Goal: Information Seeking & Learning: Find specific fact

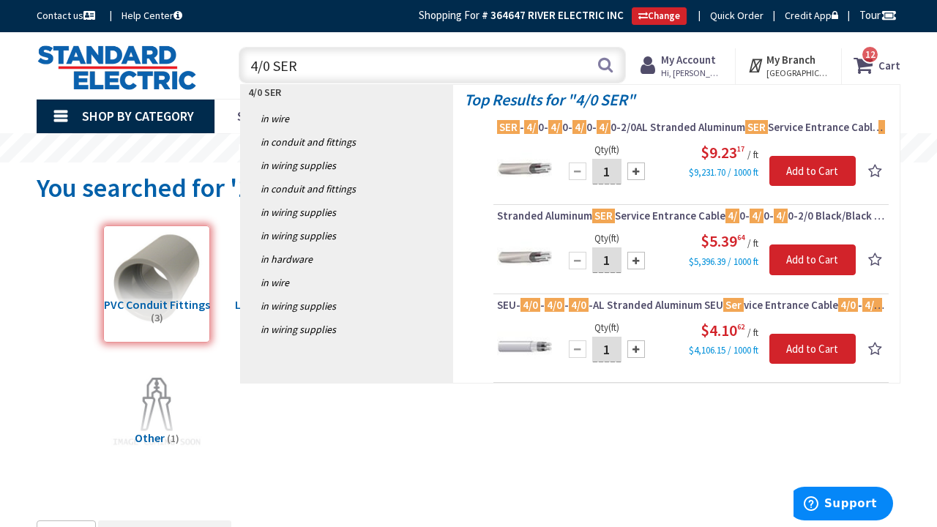
click at [252, 69] on input "4/0 SER" at bounding box center [432, 65] width 387 height 37
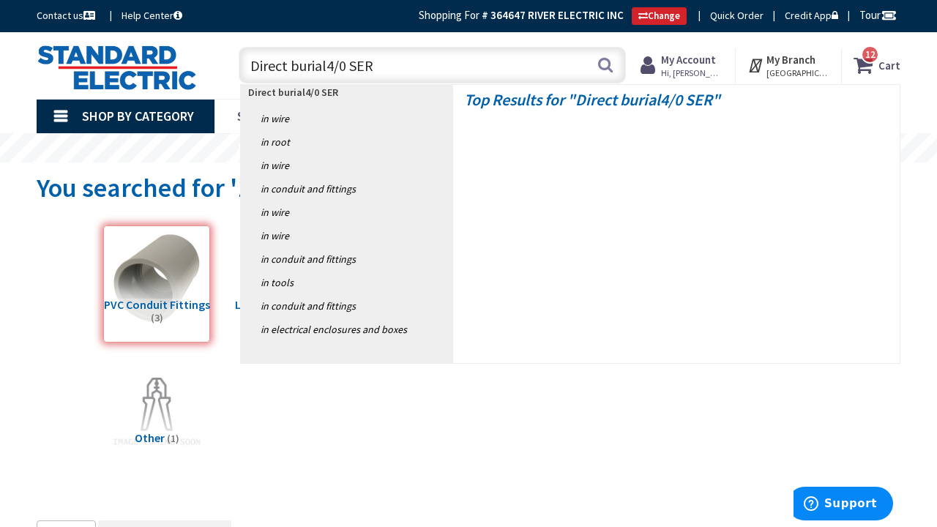
type input "Direct burial 4/0 SER"
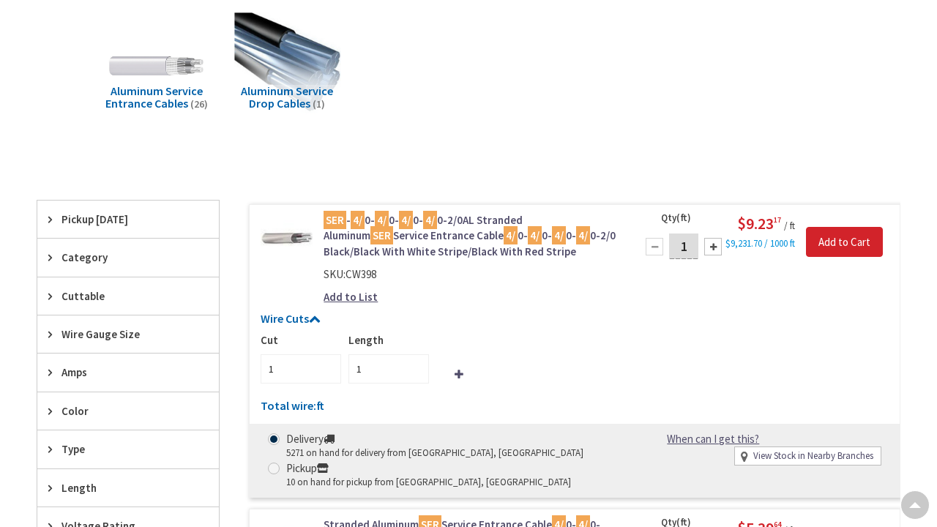
type input "[PERSON_NAME], Groton, CT 06340, [GEOGRAPHIC_DATA]"
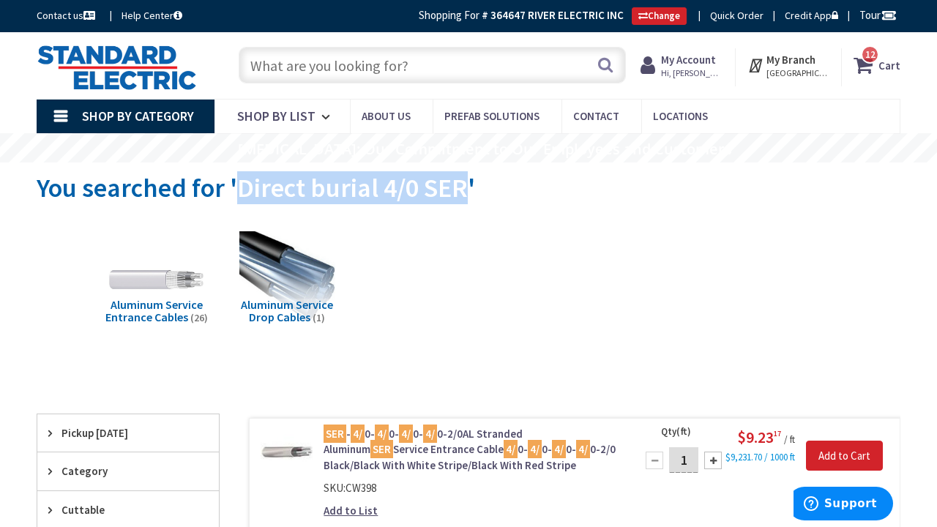
drag, startPoint x: 237, startPoint y: 184, endPoint x: 466, endPoint y: 185, distance: 229.1
click at [466, 185] on span "You searched for 'Direct burial 4/0 SER'" at bounding box center [256, 187] width 439 height 33
copy span "Direct burial 4/0 SER"
click at [305, 68] on input "text" at bounding box center [432, 65] width 387 height 37
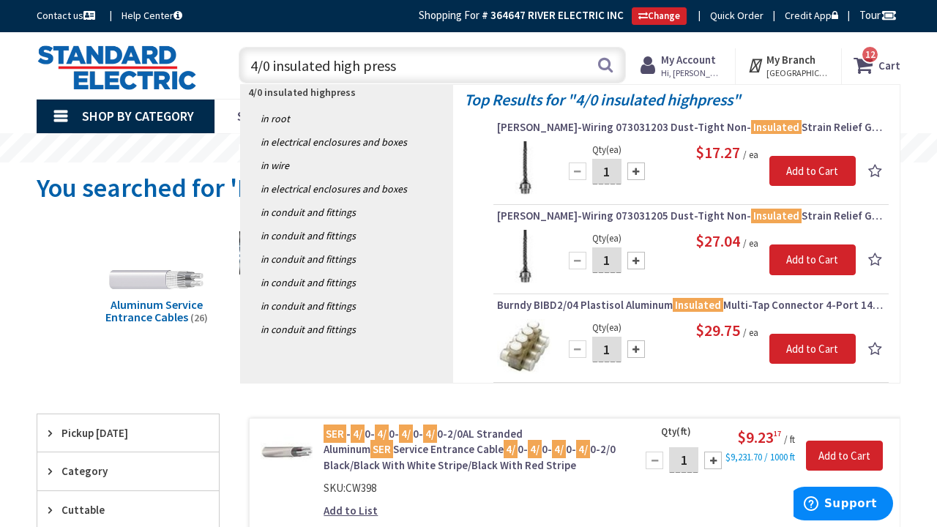
click at [305, 70] on input "4/0 insulated high press" at bounding box center [432, 65] width 387 height 37
click at [421, 66] on input "4/0 insulated high press" at bounding box center [432, 65] width 387 height 37
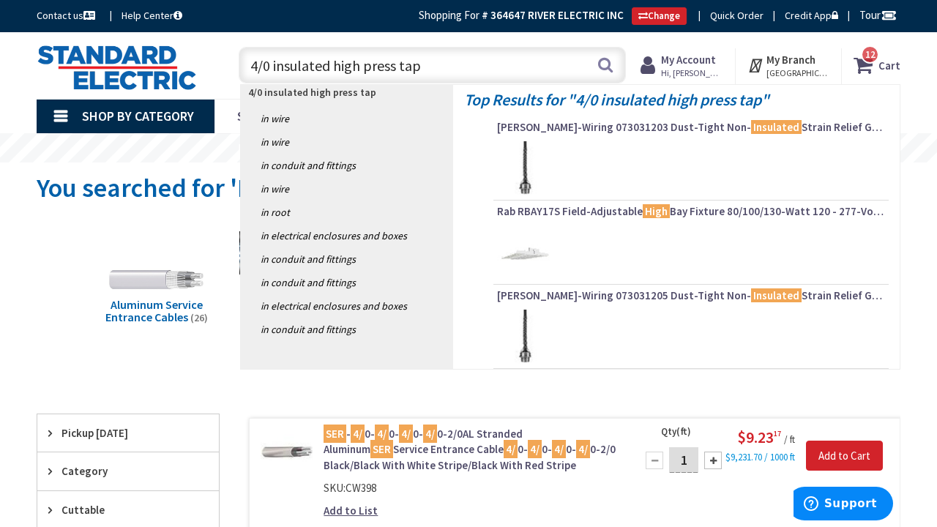
type input "4/0 insulated high press taps"
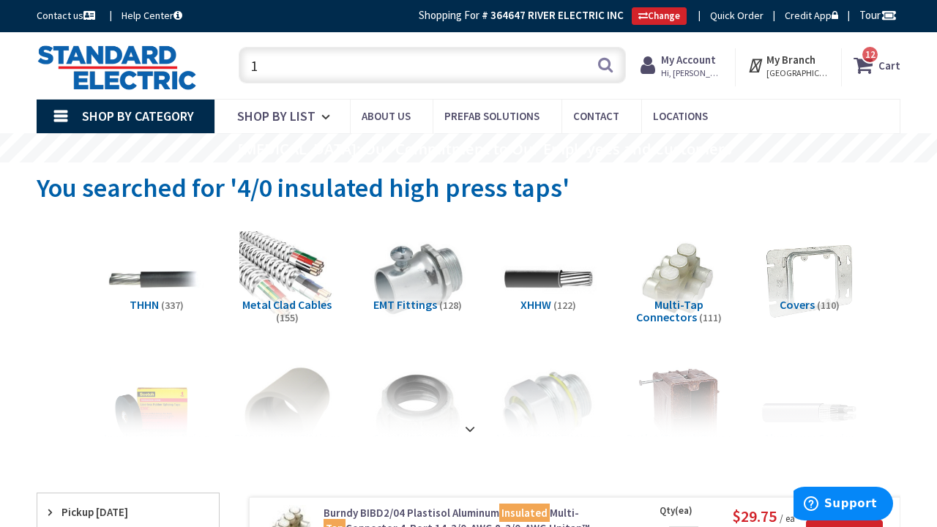
click at [306, 65] on input "1" at bounding box center [432, 65] width 387 height 37
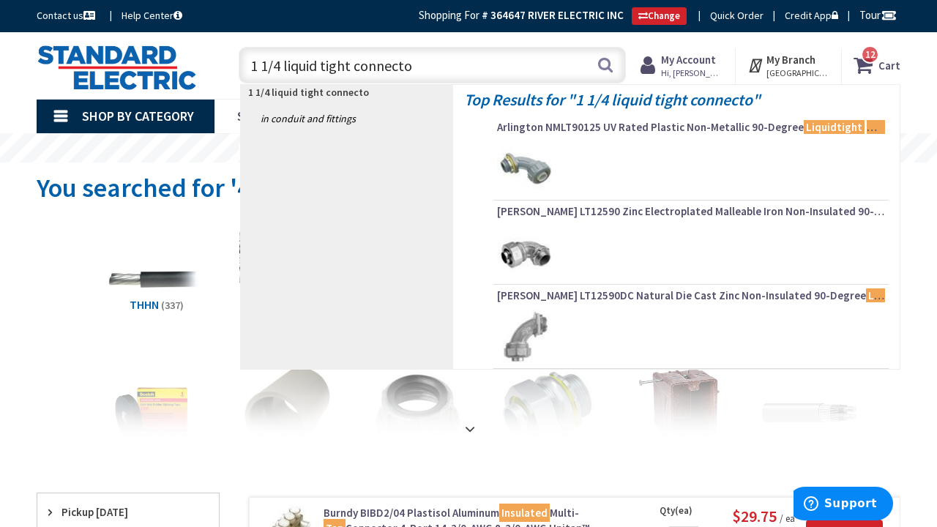
type input "1 1/4 liquid tight connector"
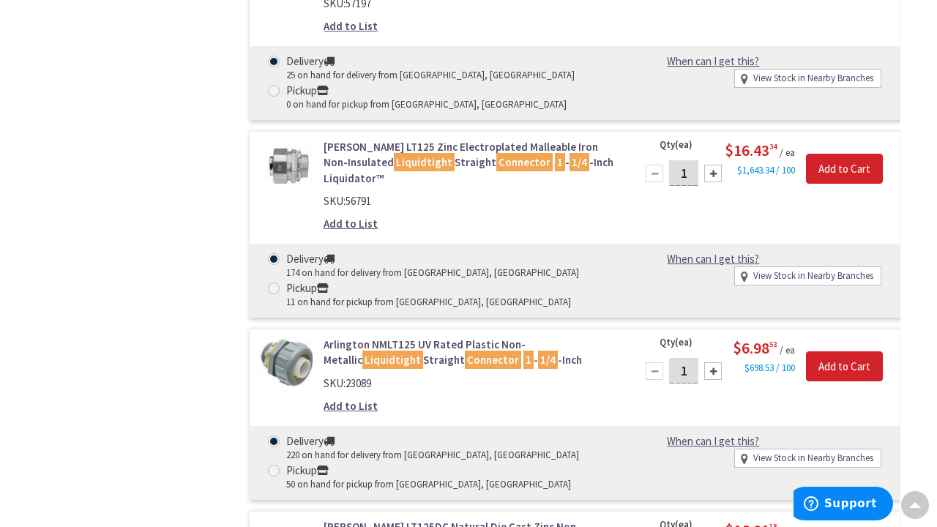
scroll to position [1051, 0]
